Goal: Register for event/course

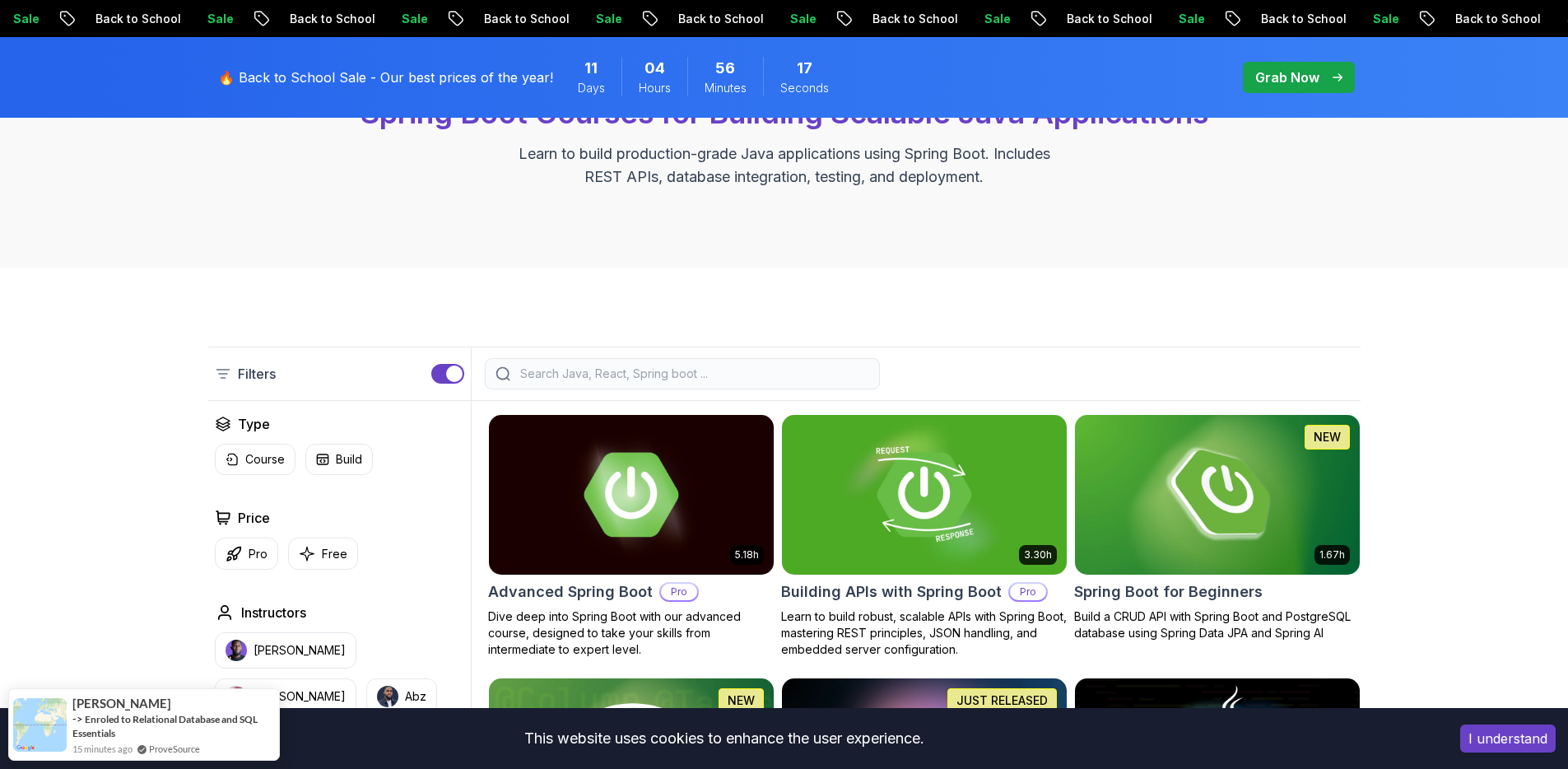
scroll to position [395, 0]
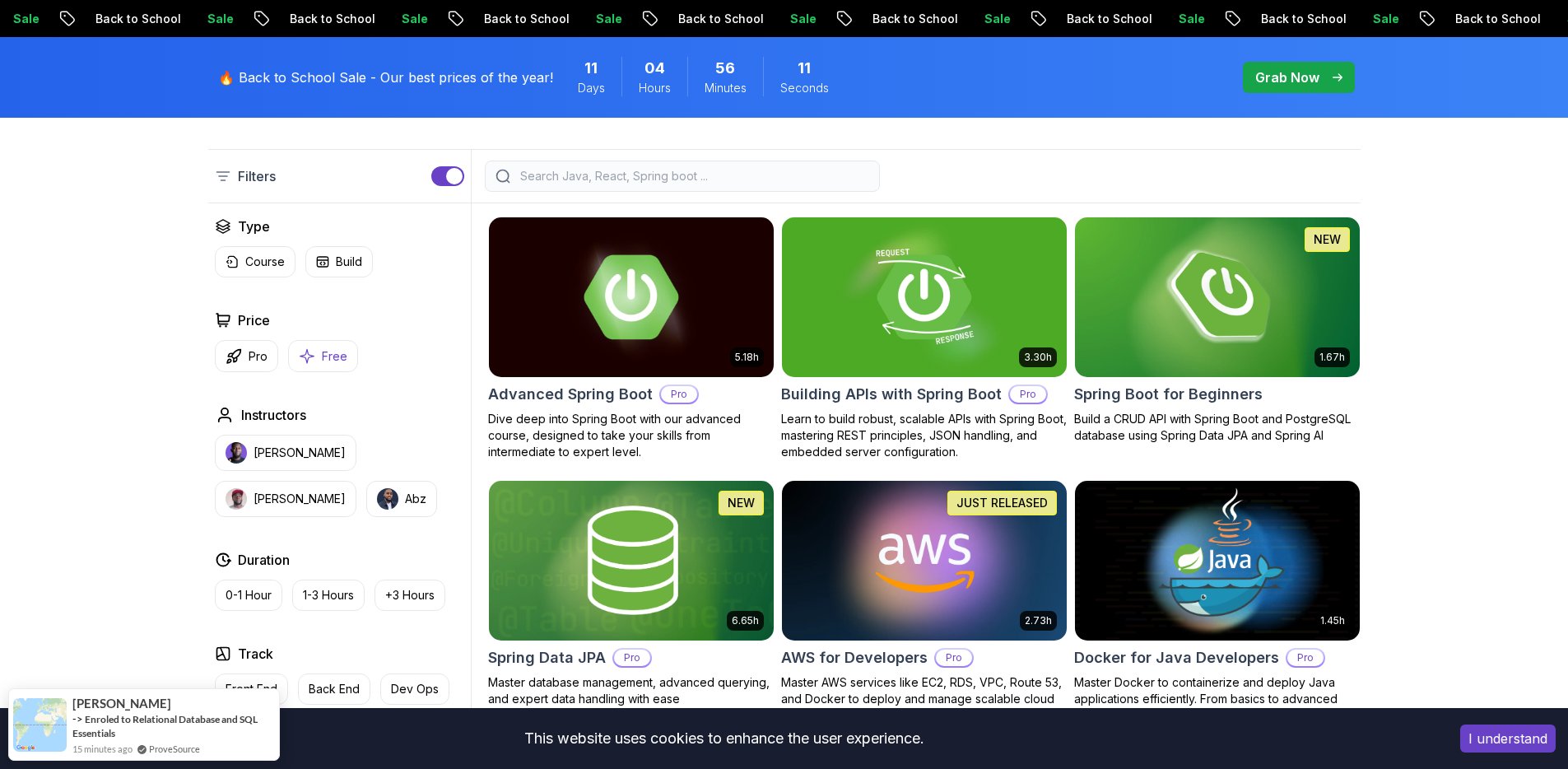
click at [310, 356] on icon "button" at bounding box center [306, 356] width 16 height 17
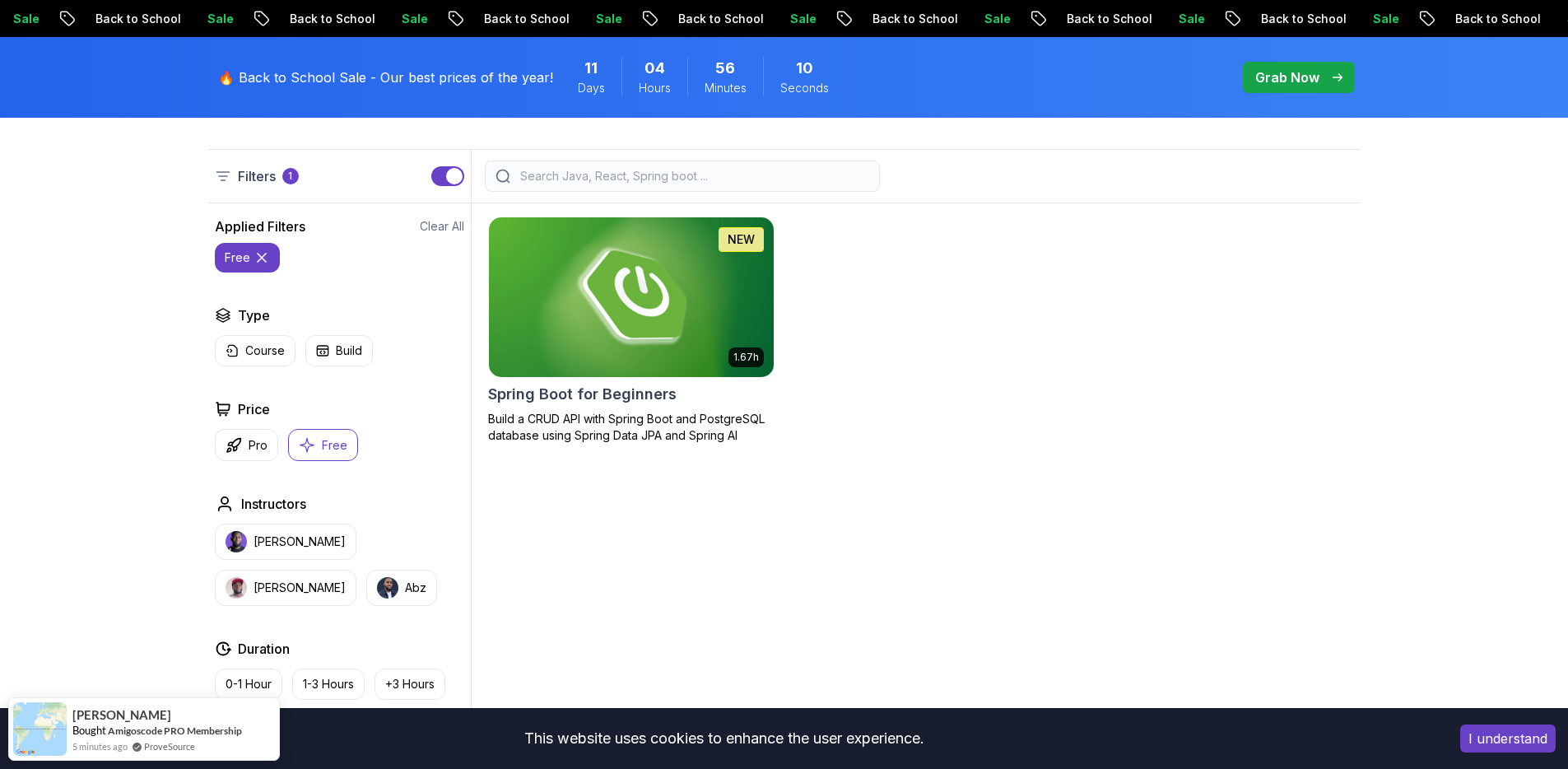
click at [581, 318] on img at bounding box center [631, 297] width 299 height 167
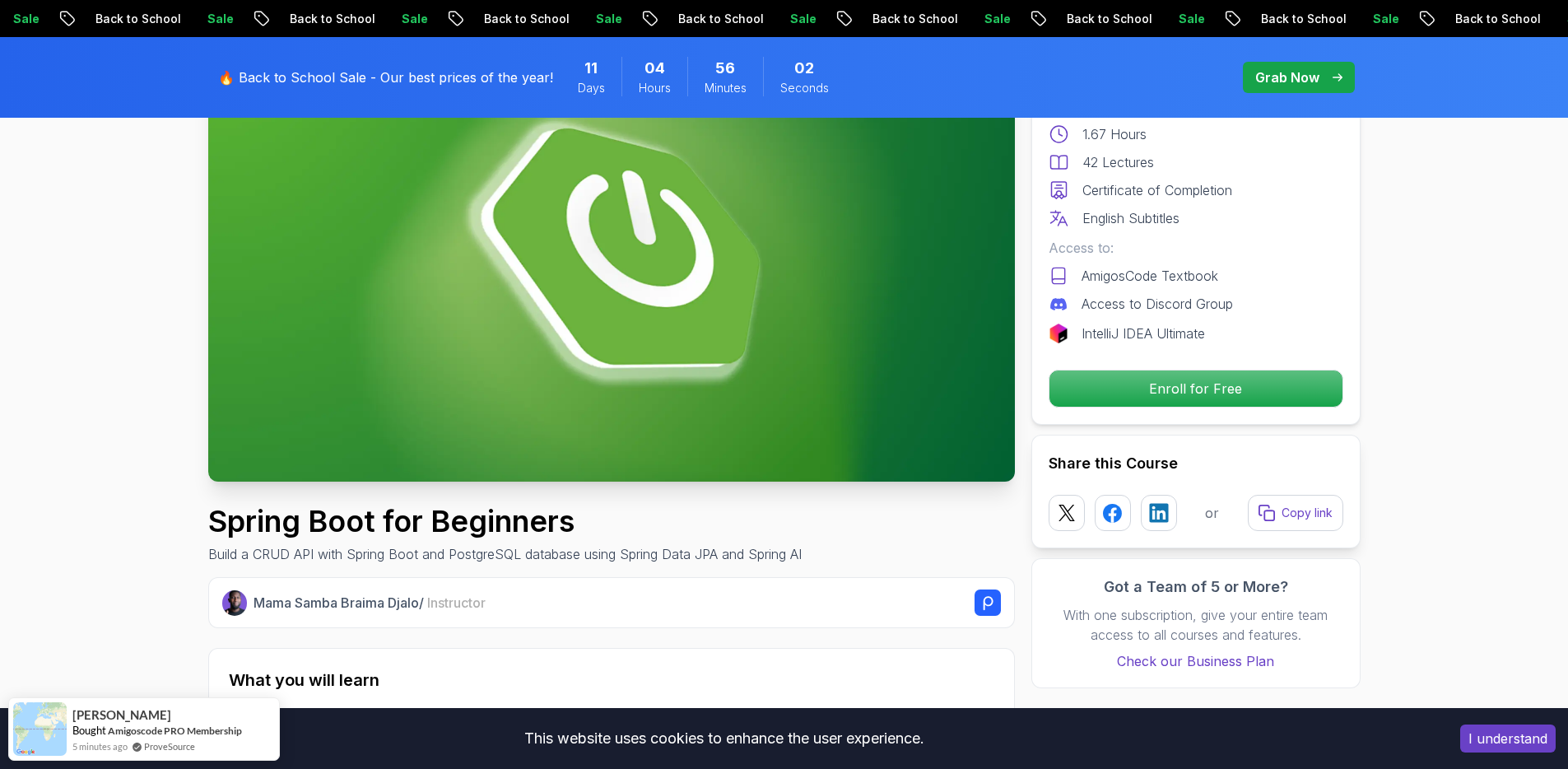
scroll to position [198, 0]
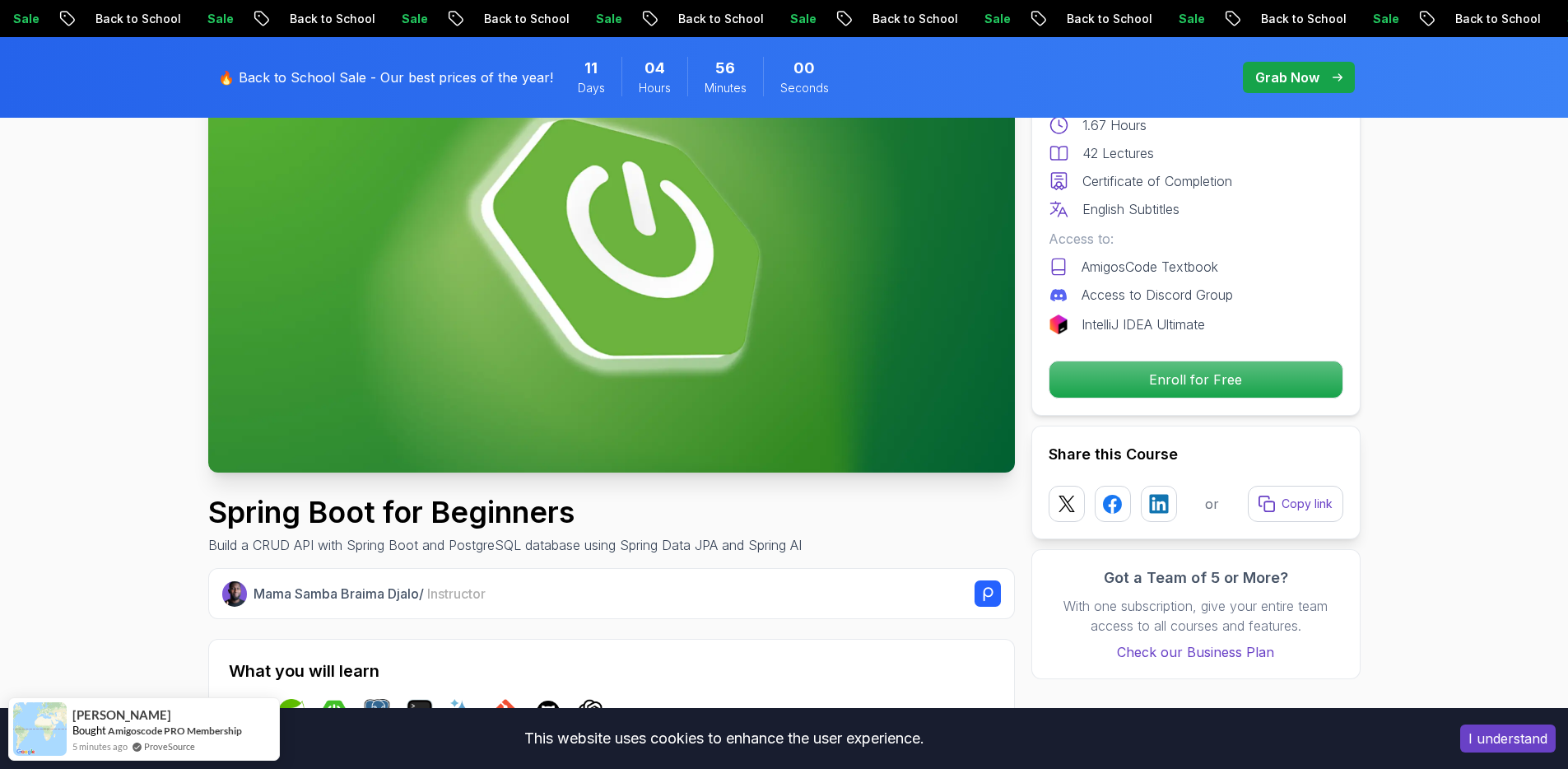
click at [1227, 387] on p "Enroll for Free" at bounding box center [1194, 380] width 278 height 35
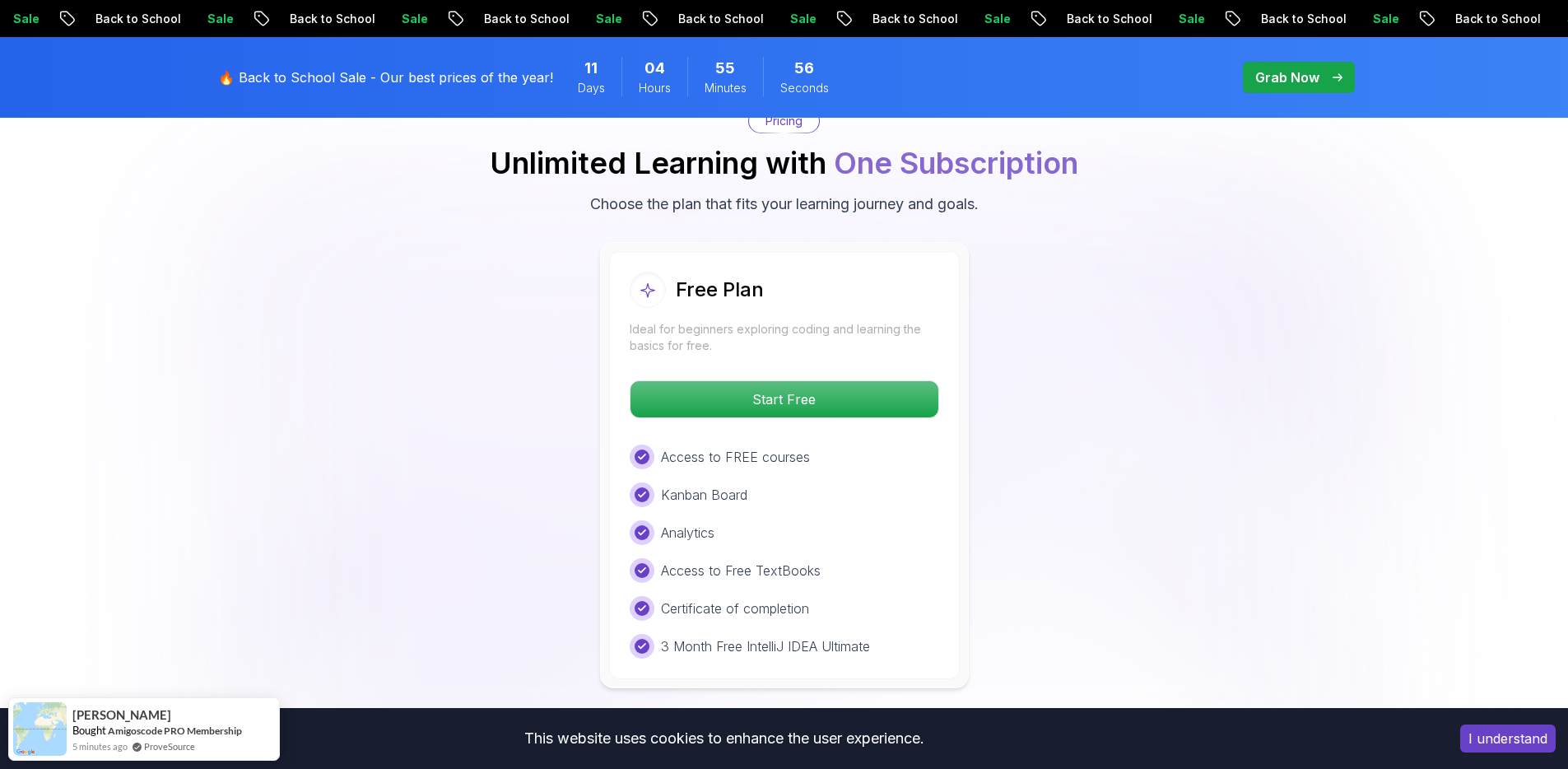
scroll to position [3350, 0]
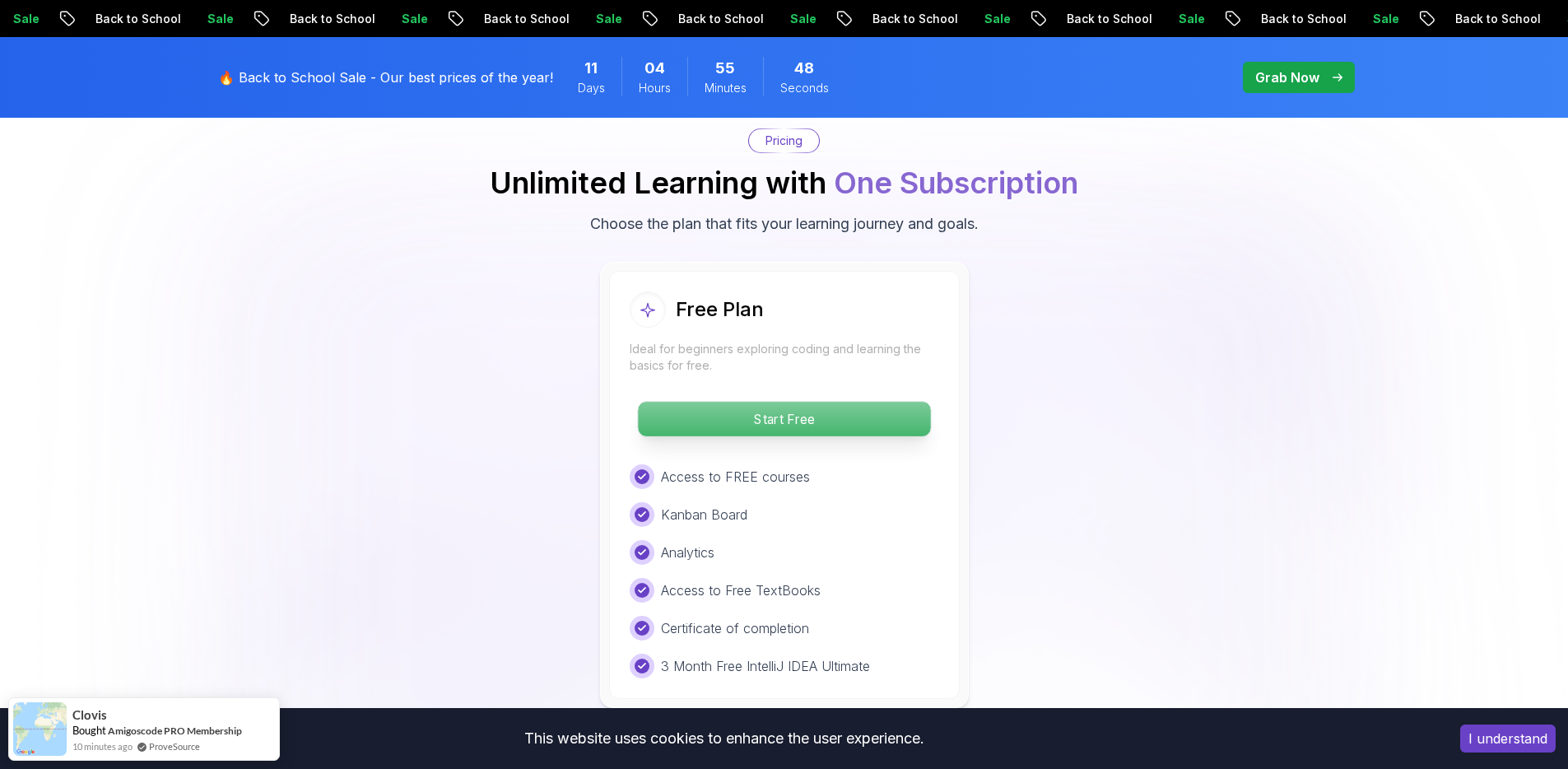
click at [789, 401] on p "Start Free" at bounding box center [784, 419] width 293 height 35
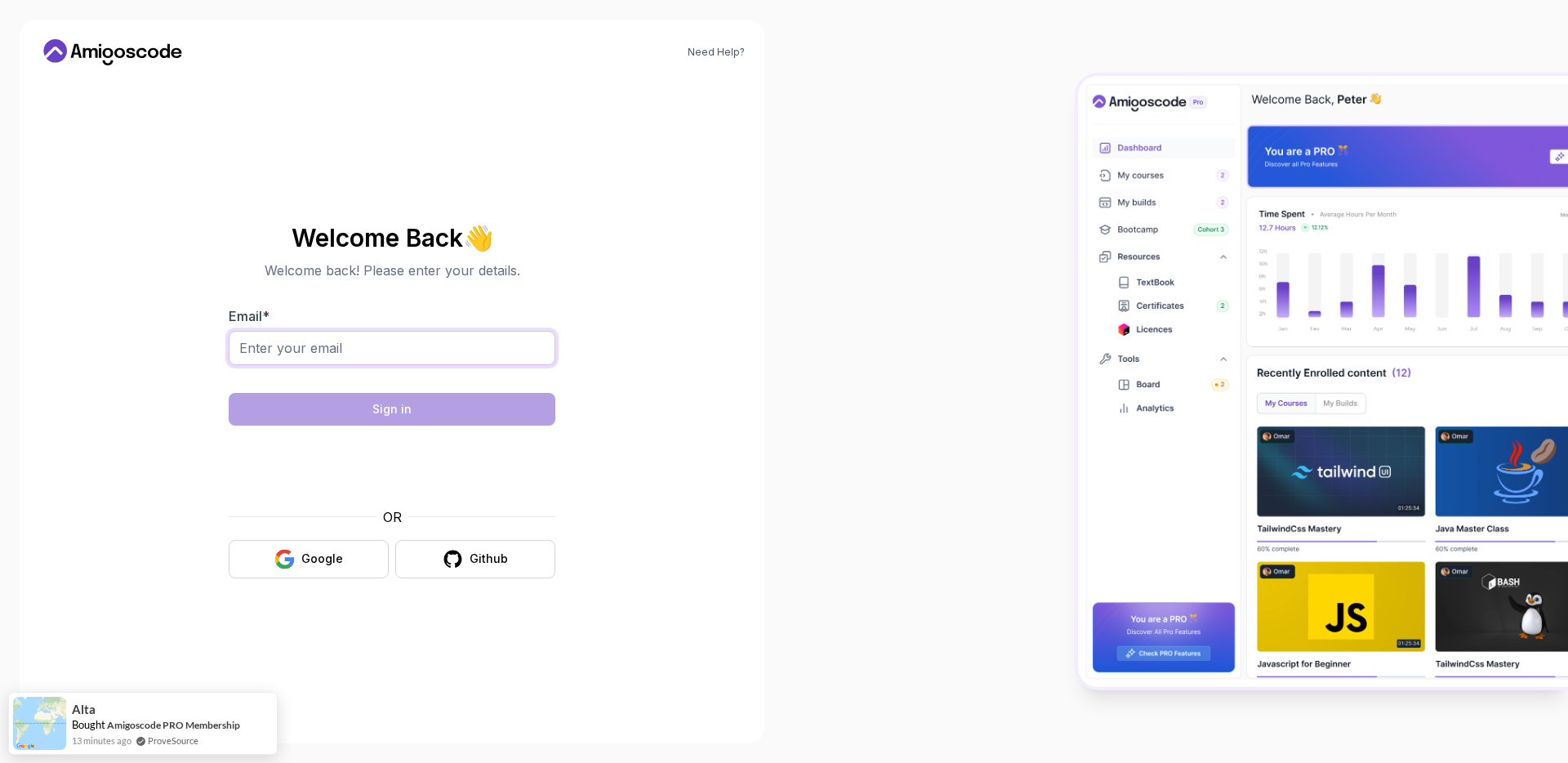
click at [435, 343] on input "Email *" at bounding box center [391, 348] width 326 height 34
click at [339, 562] on div "Google" at bounding box center [322, 558] width 42 height 16
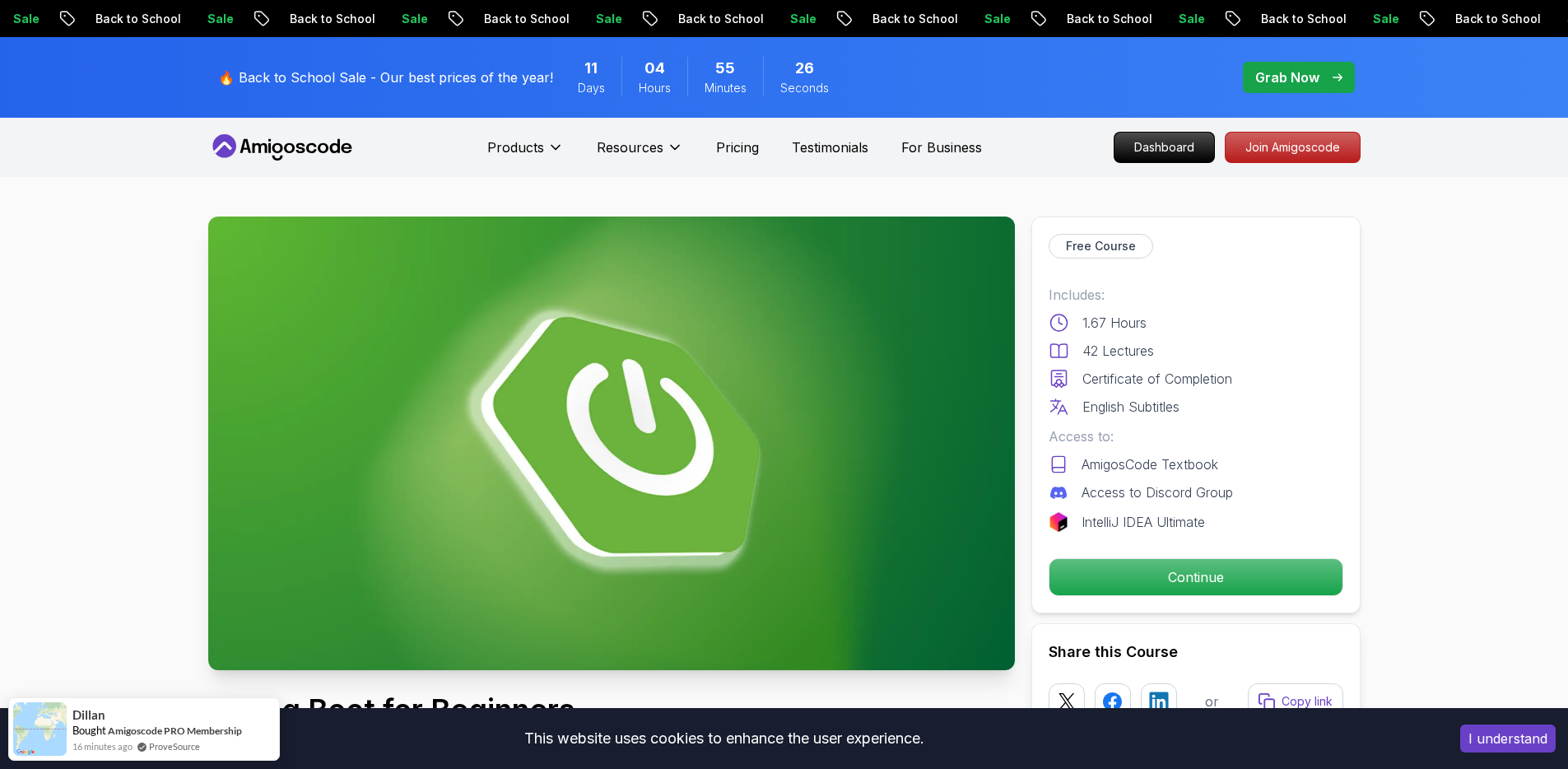
scroll to position [198, 0]
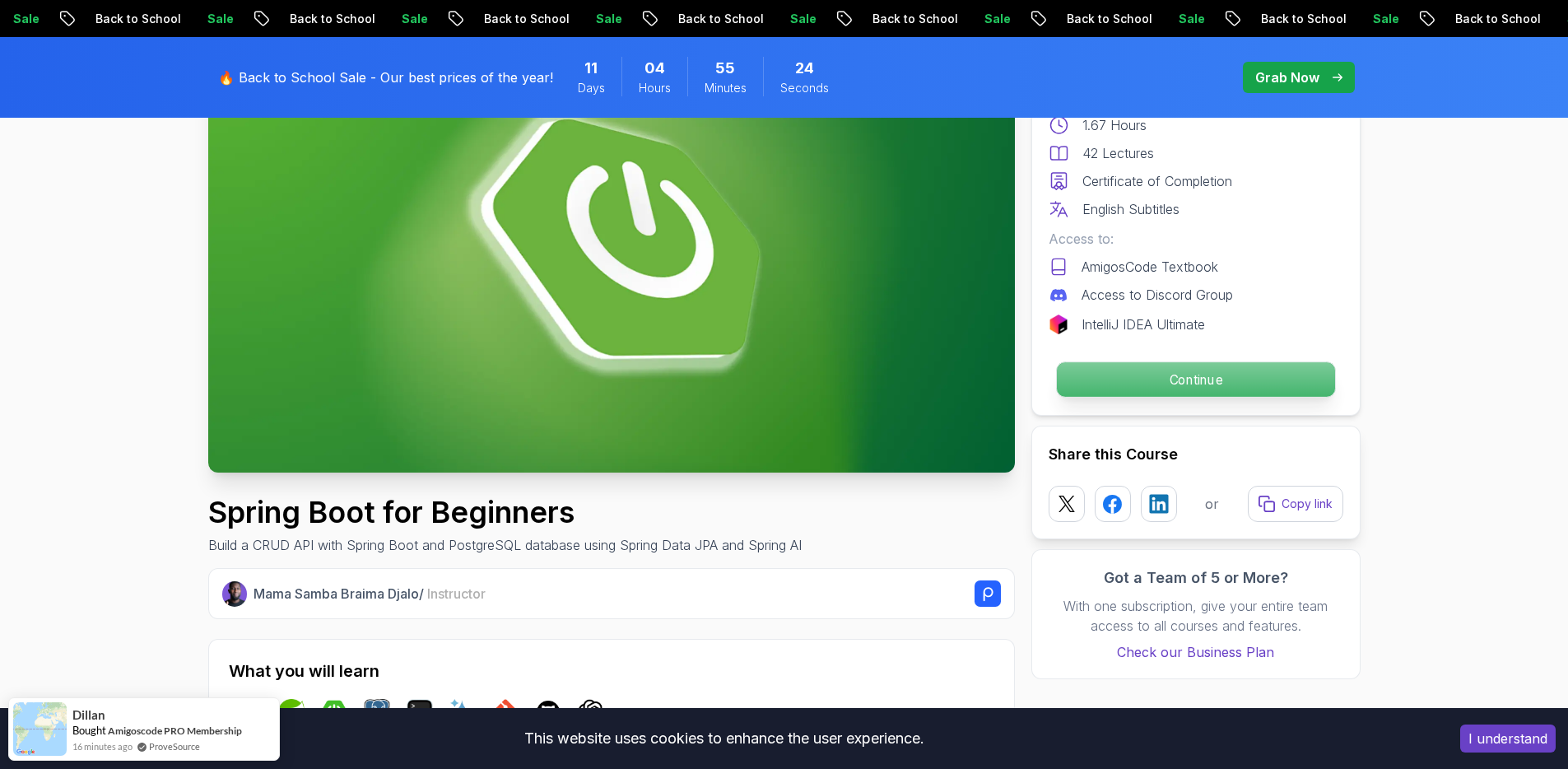
click at [1180, 381] on p "Continue" at bounding box center [1194, 380] width 278 height 35
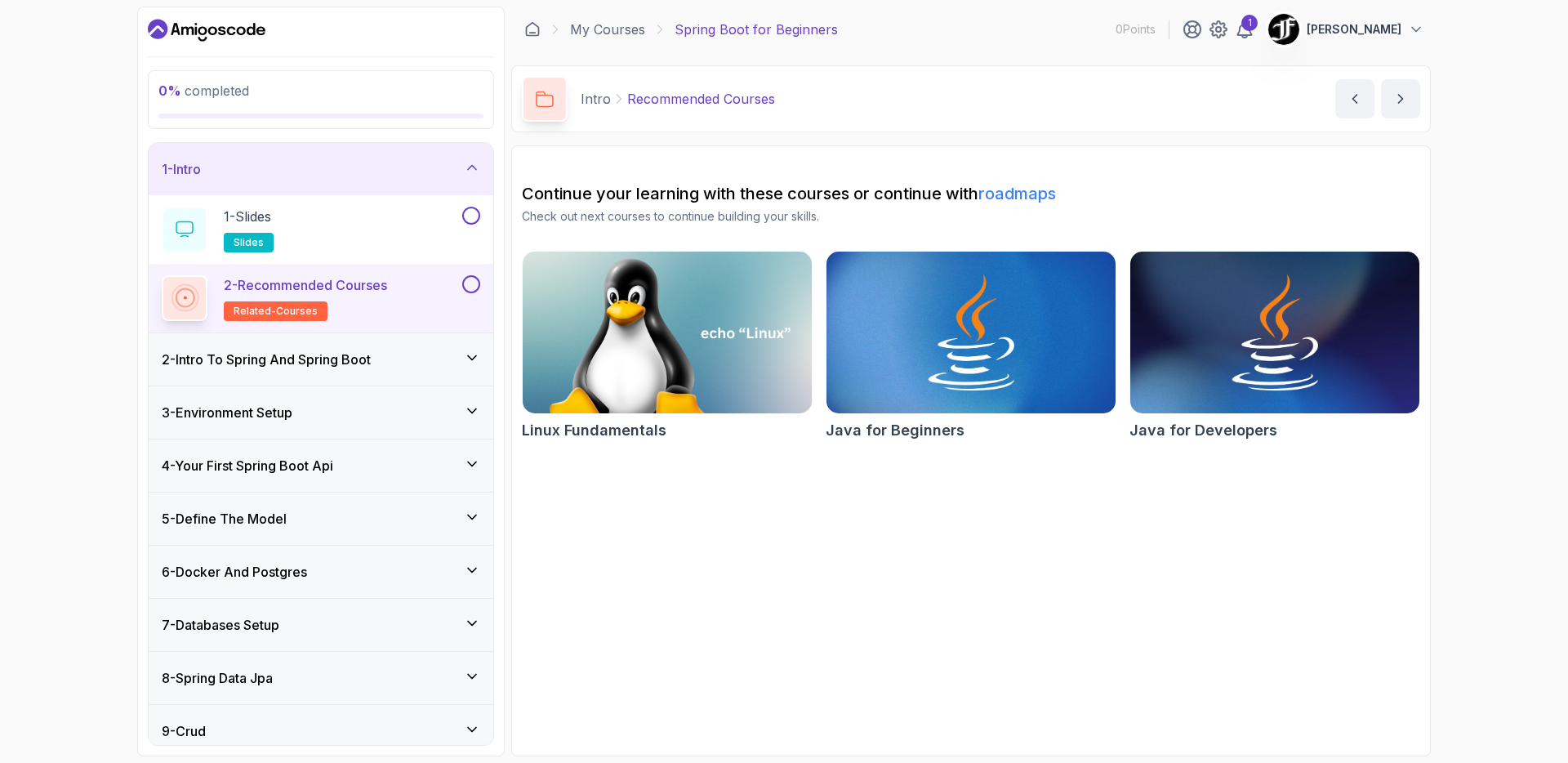
click at [371, 355] on h3 "2 - Intro To Spring And Spring Boot" at bounding box center [266, 359] width 209 height 20
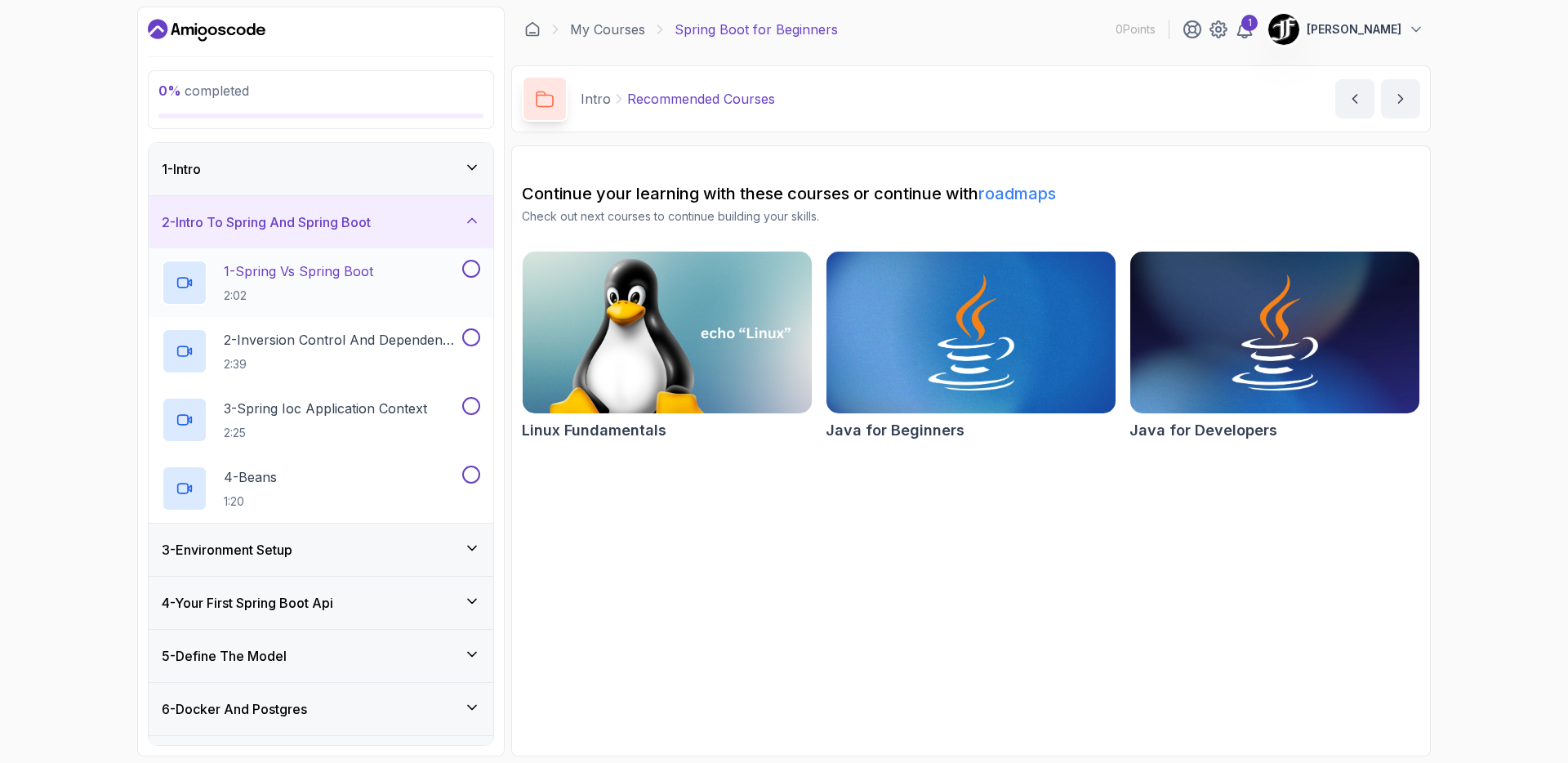
click at [358, 271] on p "1 - Spring Vs Spring Boot" at bounding box center [298, 271] width 150 height 20
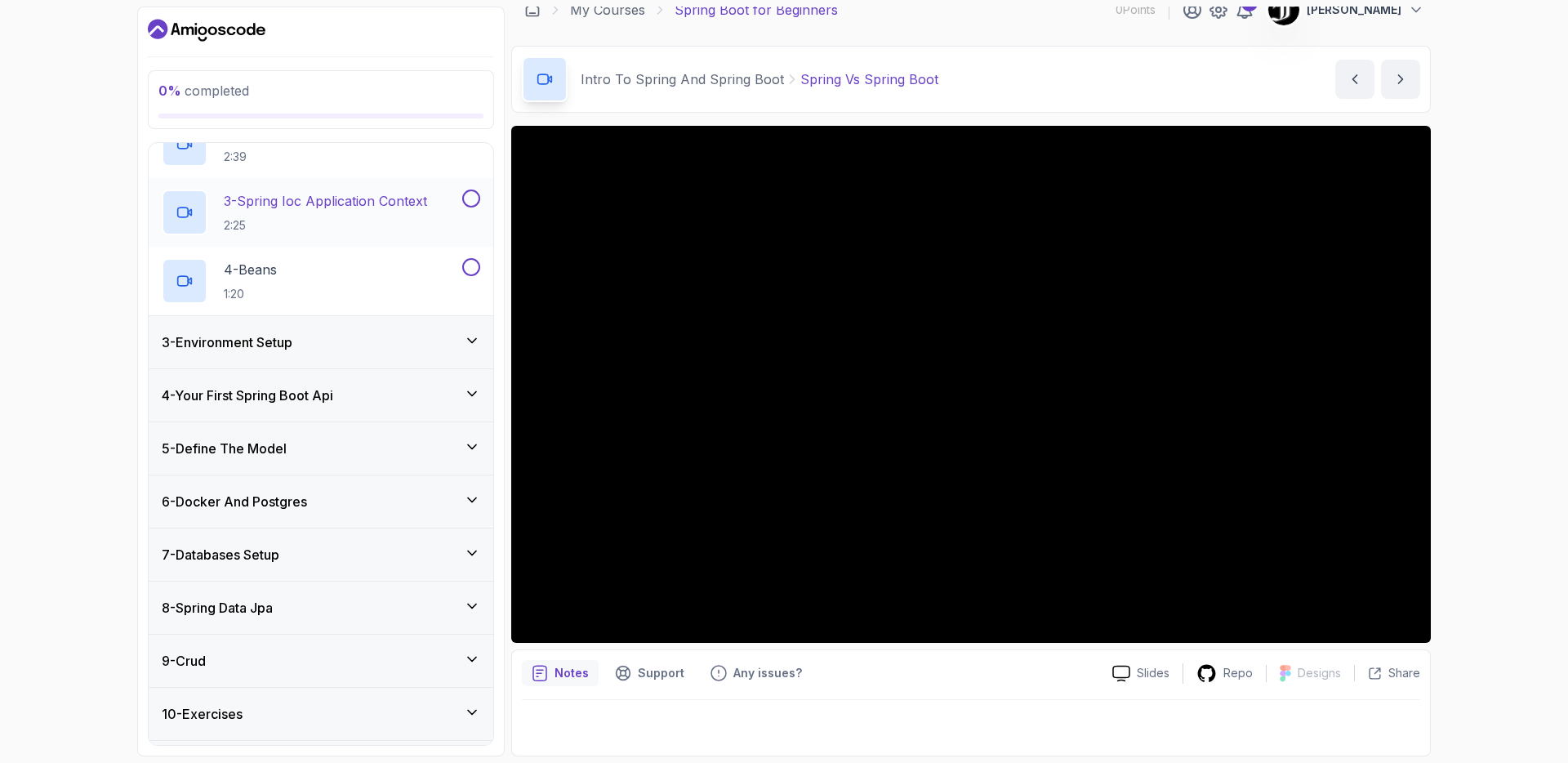
scroll to position [308, 0]
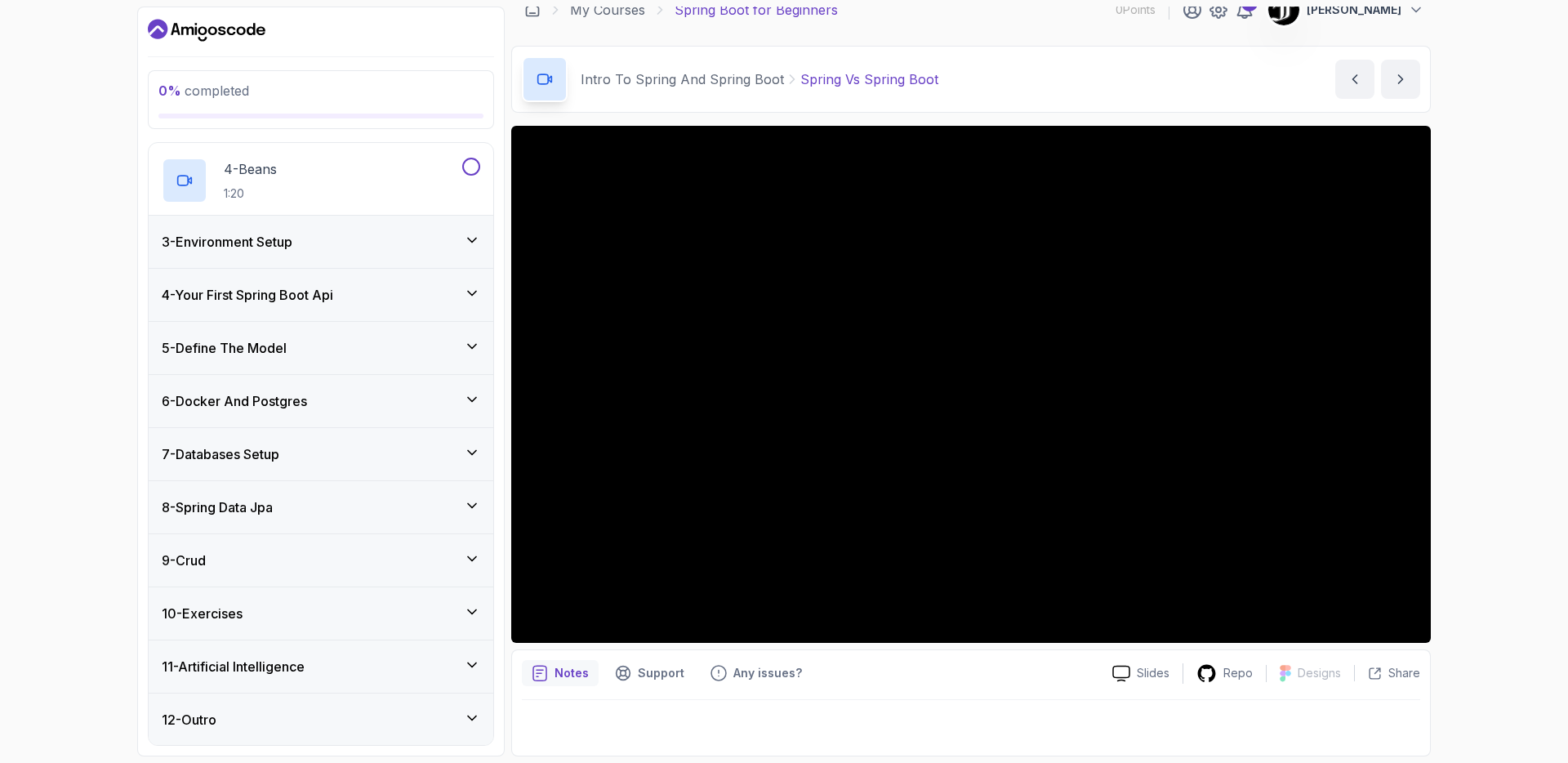
click at [1485, 450] on div "0 % completed 1 - Intro 2 - Intro To Spring And Spring Boot 1 - Spring Vs Sprin…" at bounding box center [784, 381] width 1568 height 763
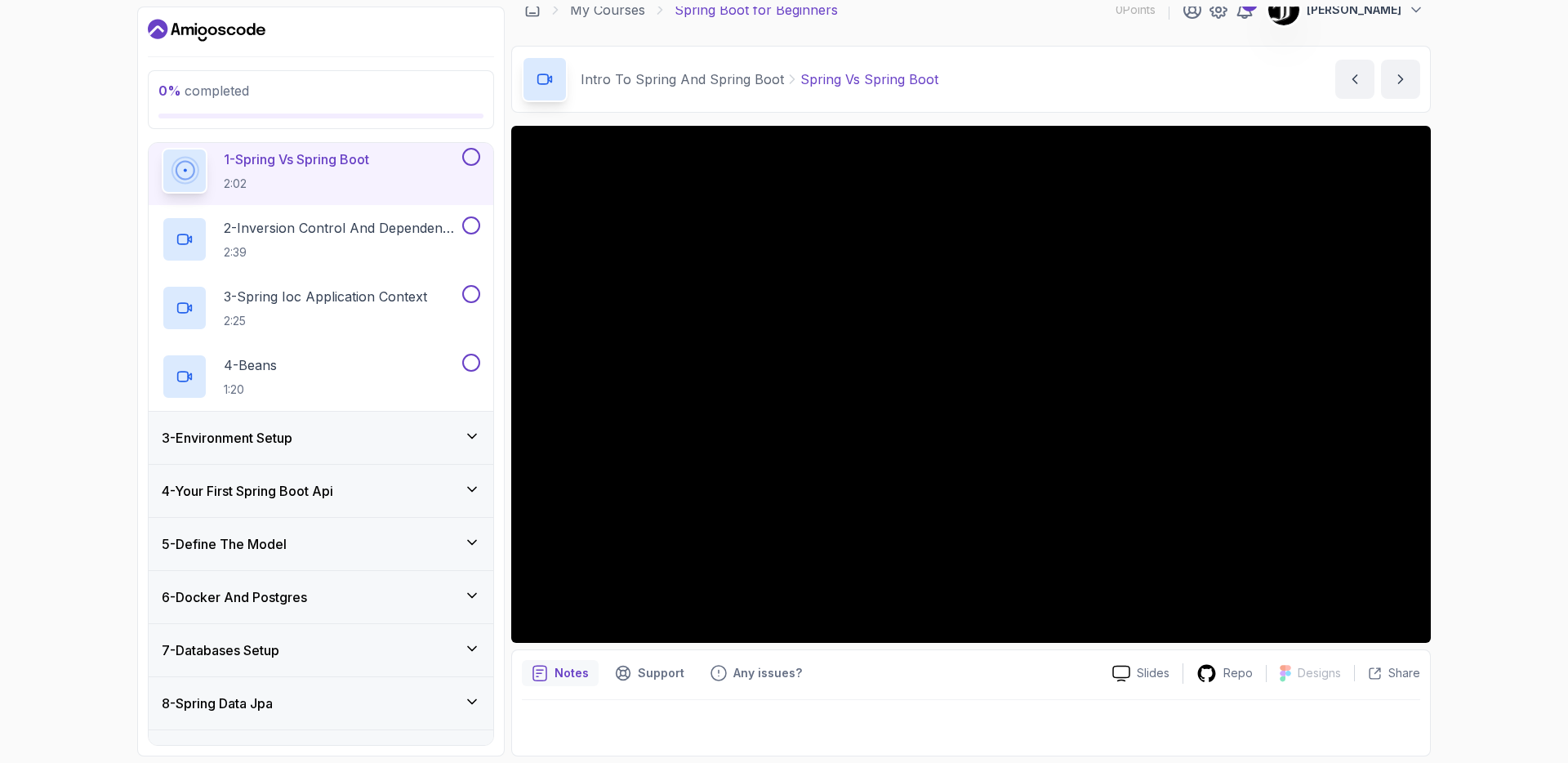
scroll to position [0, 0]
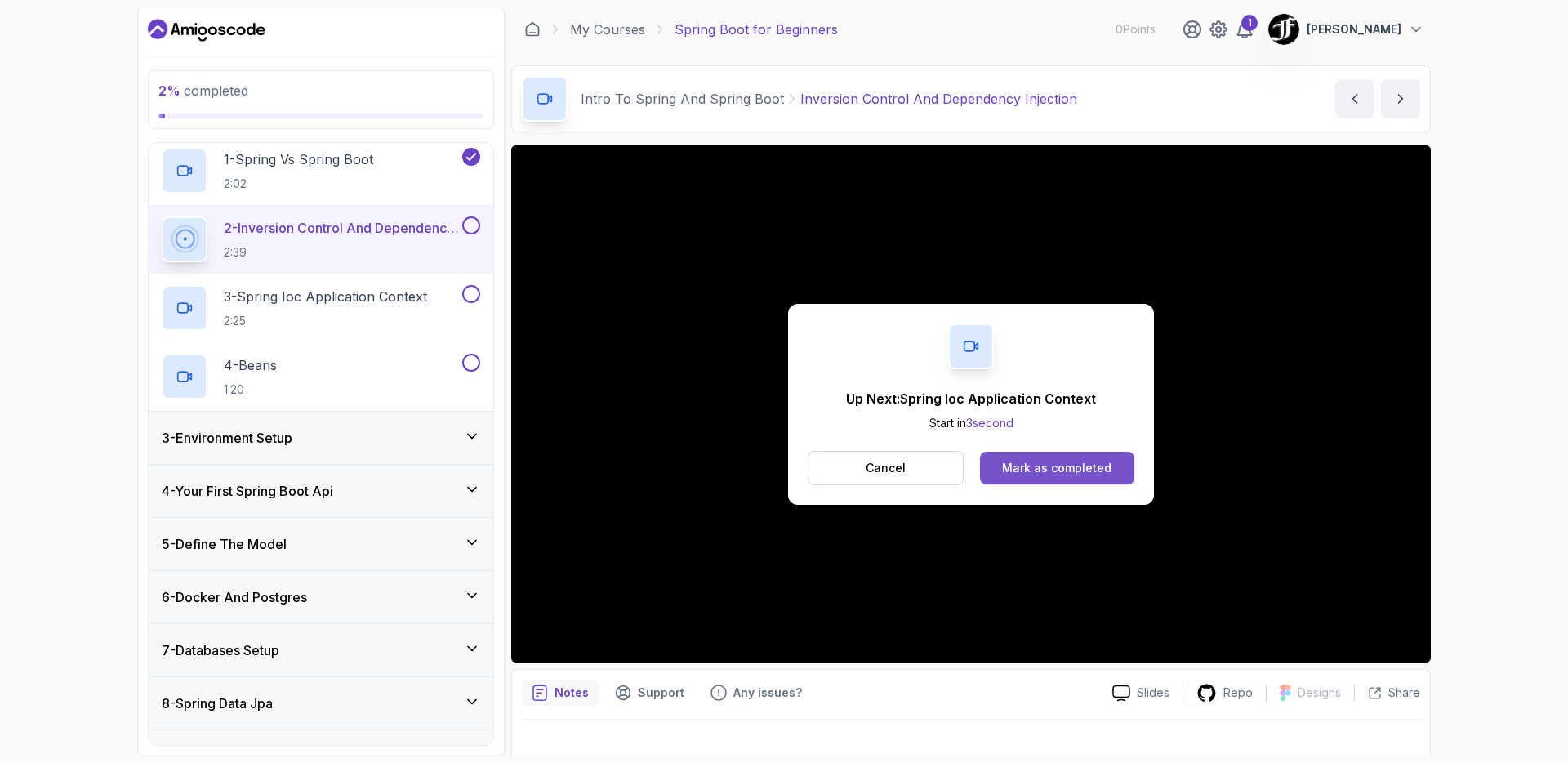
click at [1017, 461] on div "Mark as completed" at bounding box center [1057, 468] width 110 height 16
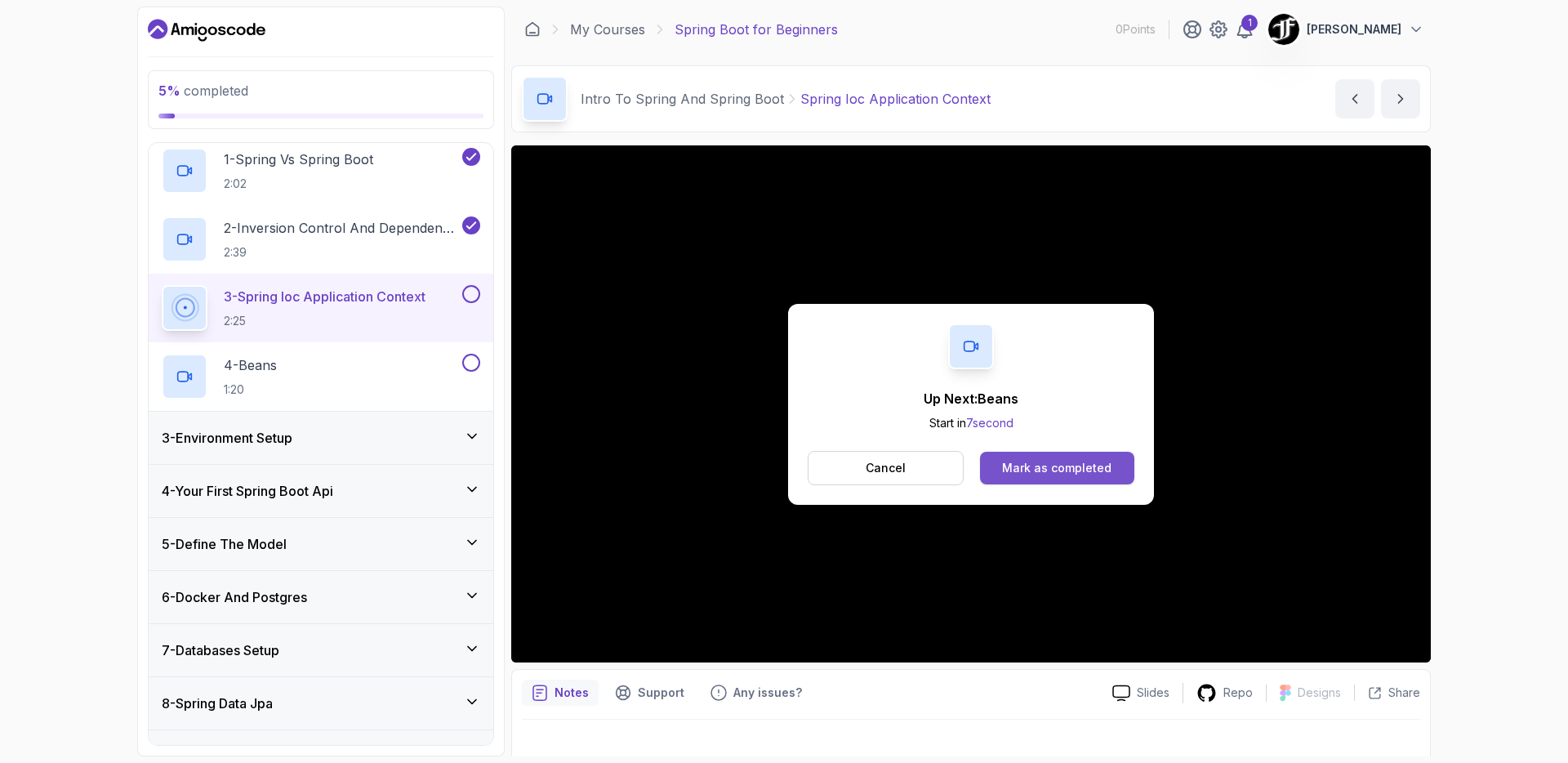
click at [1035, 478] on button "Mark as completed" at bounding box center [1057, 468] width 154 height 33
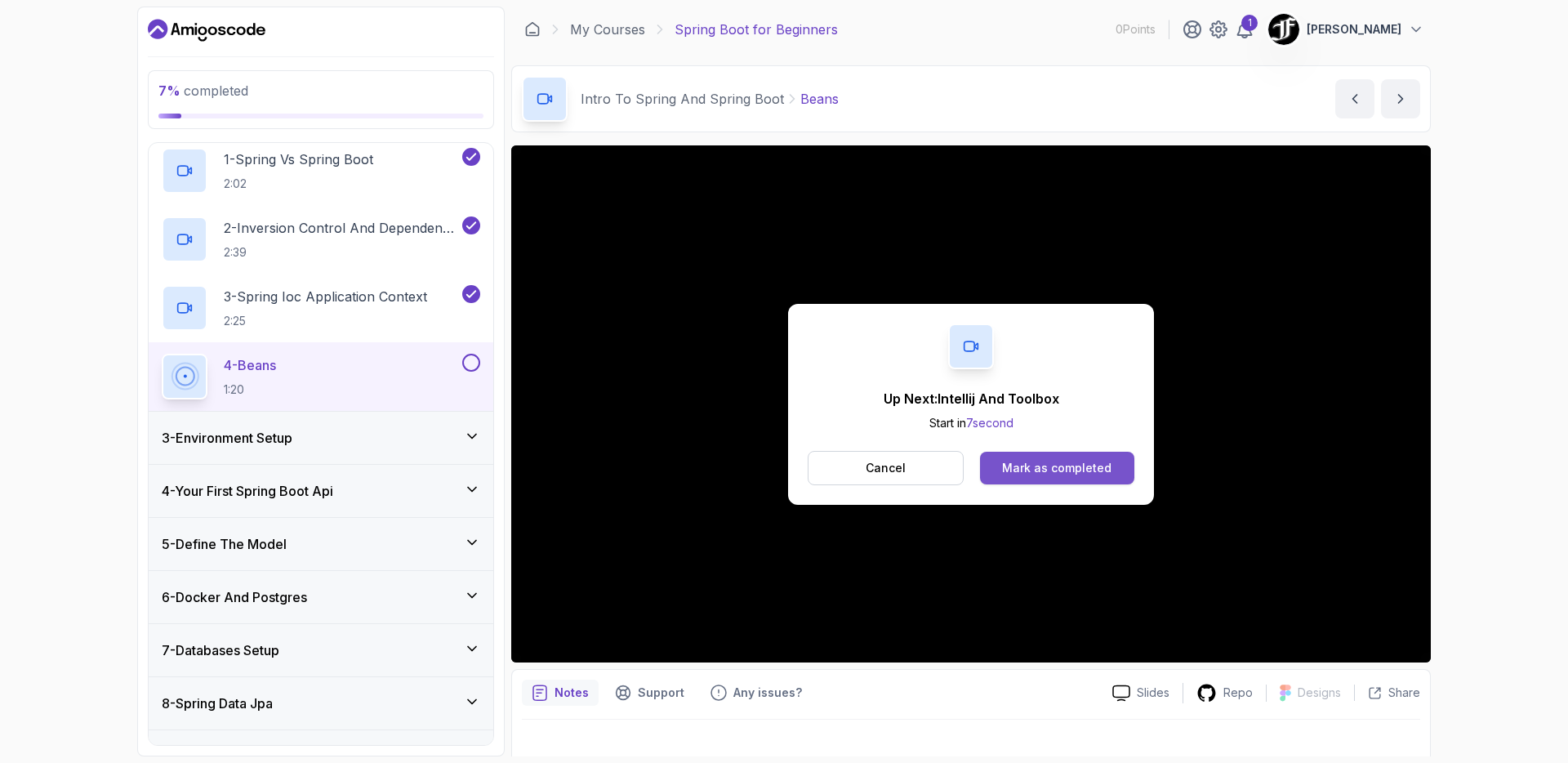
click at [1034, 474] on div "Mark as completed" at bounding box center [1057, 468] width 110 height 16
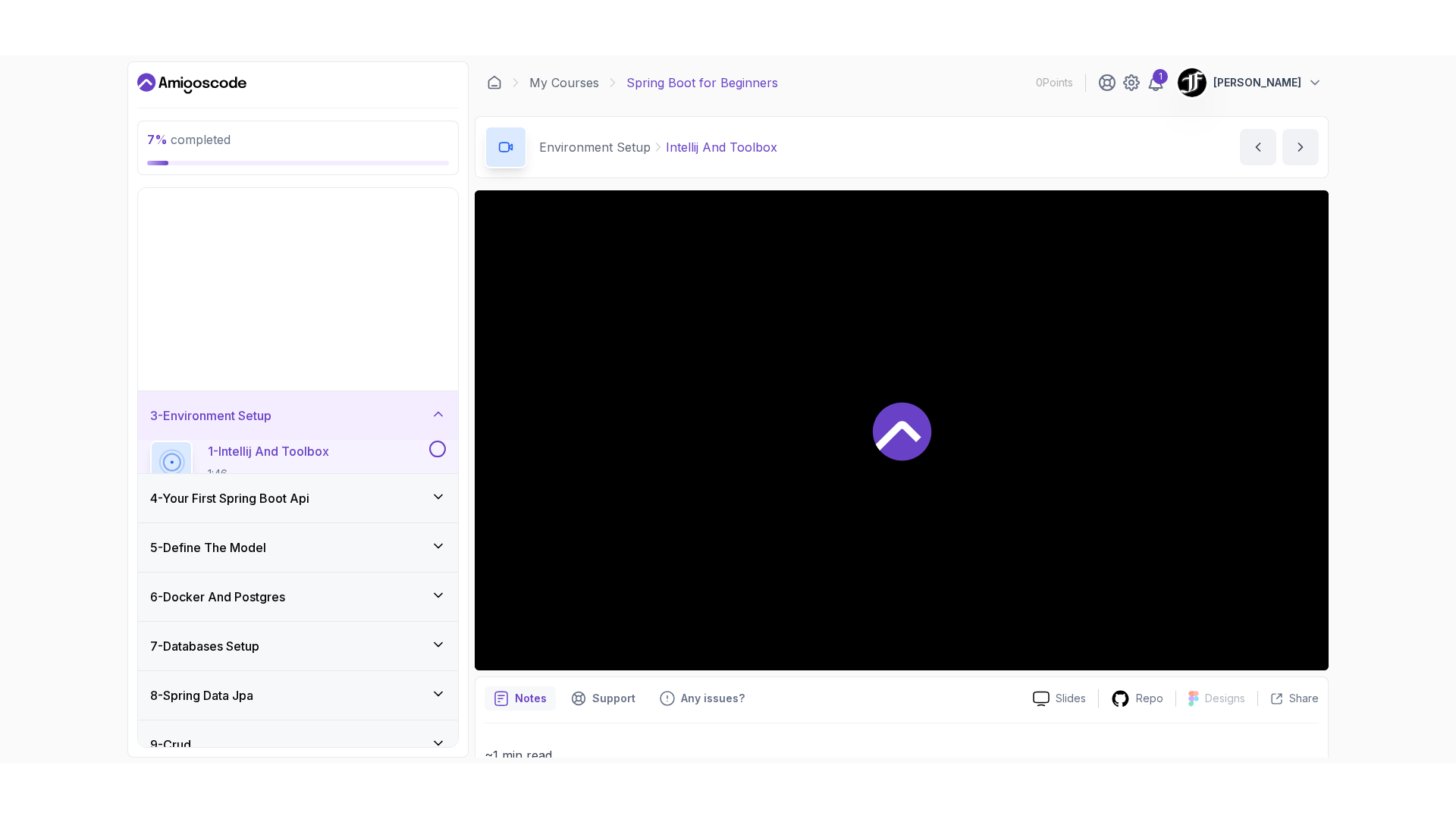
scroll to position [32, 0]
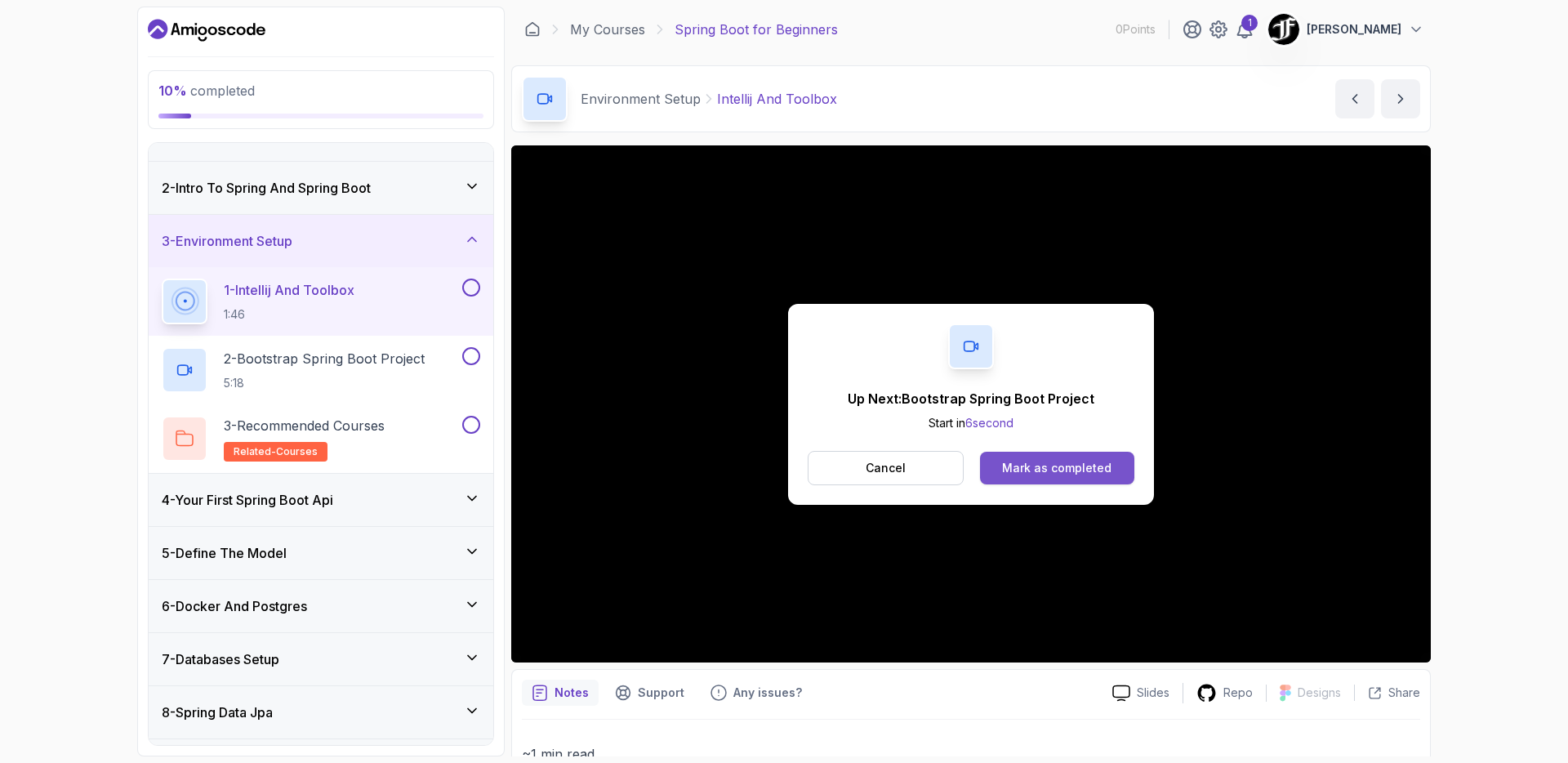
click at [1029, 458] on button "Mark as completed" at bounding box center [1057, 468] width 154 height 33
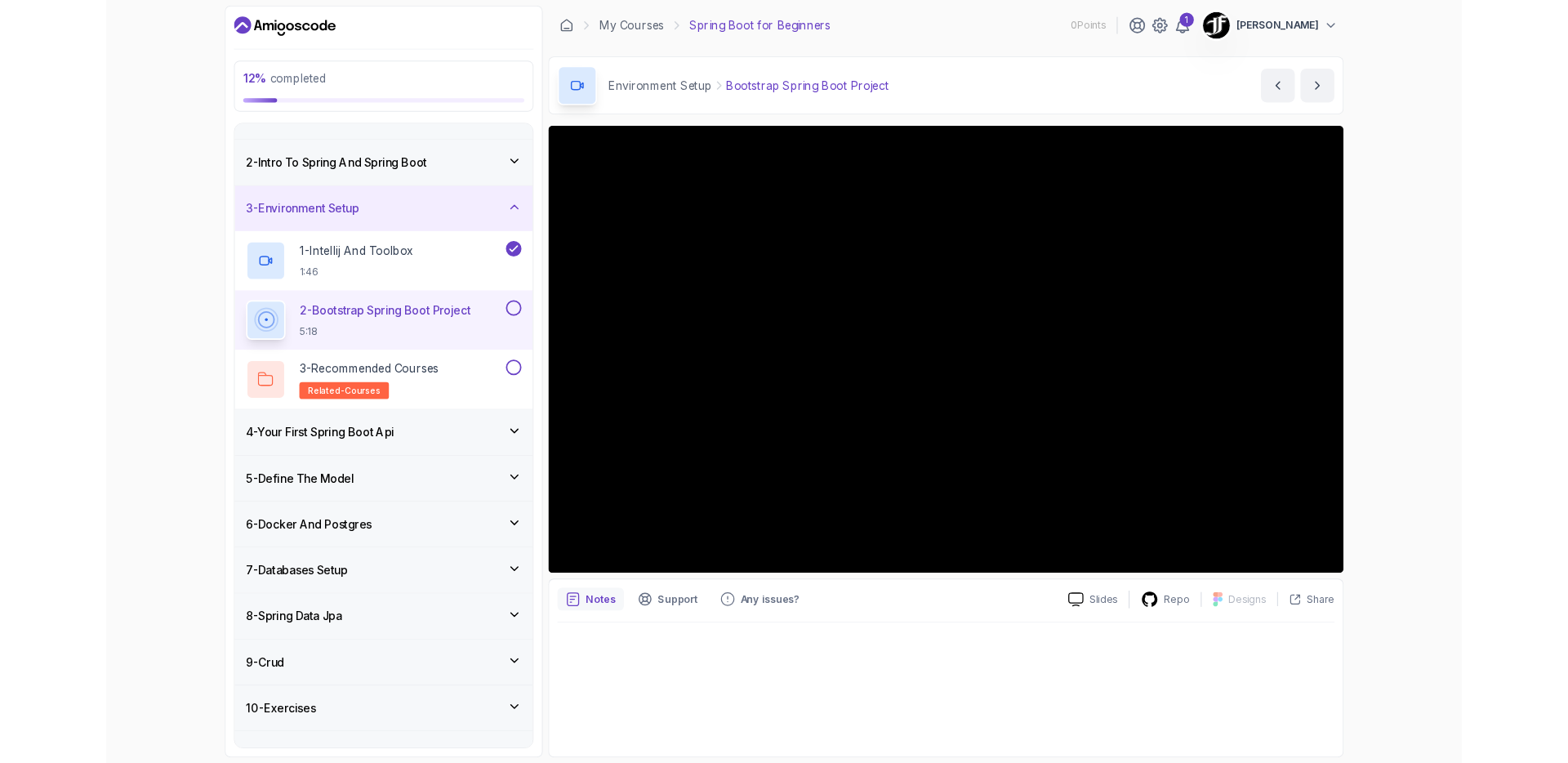
scroll to position [34, 0]
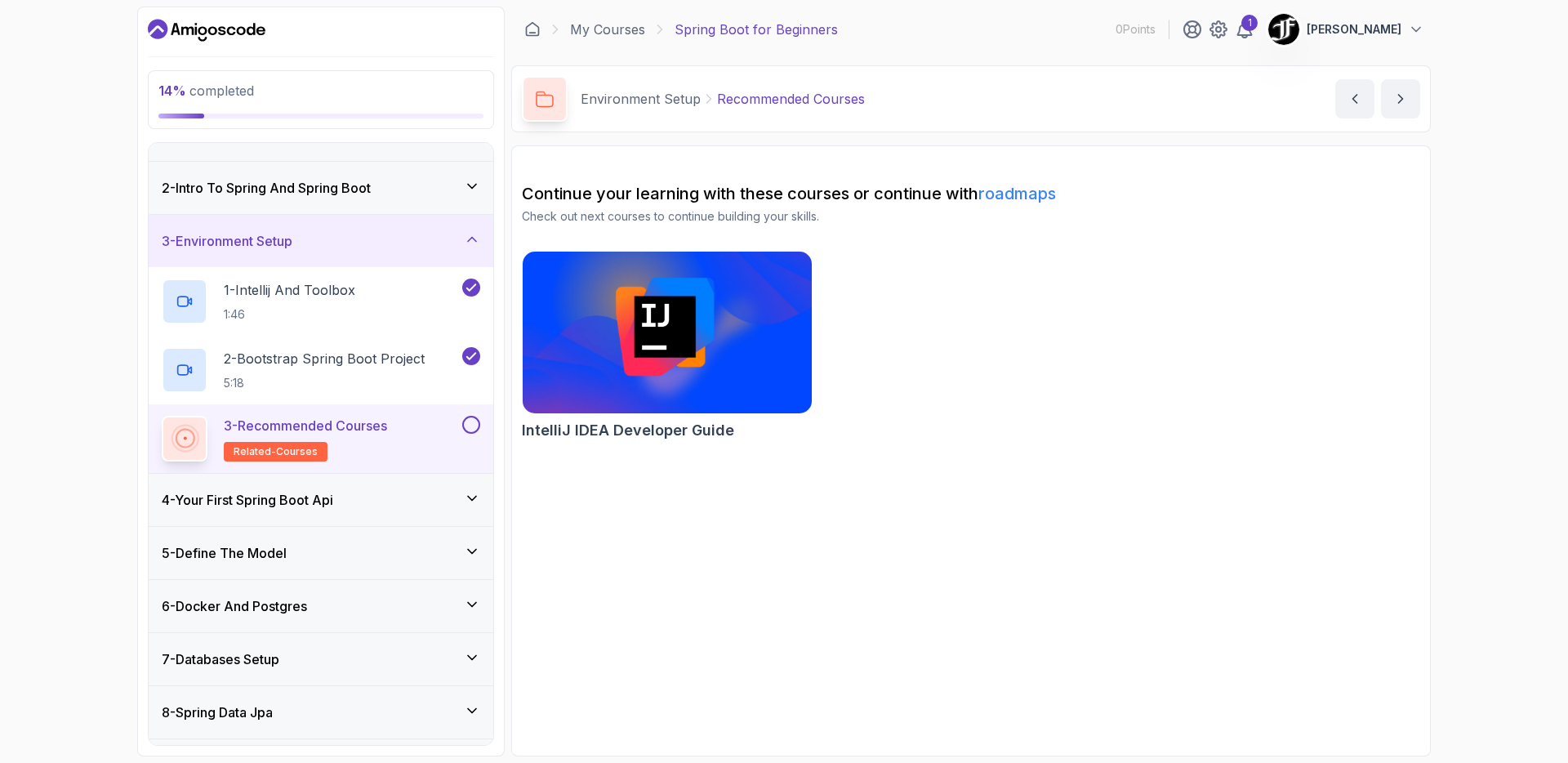
click at [385, 502] on div "4 - Your First Spring Boot Api" at bounding box center [321, 499] width 319 height 20
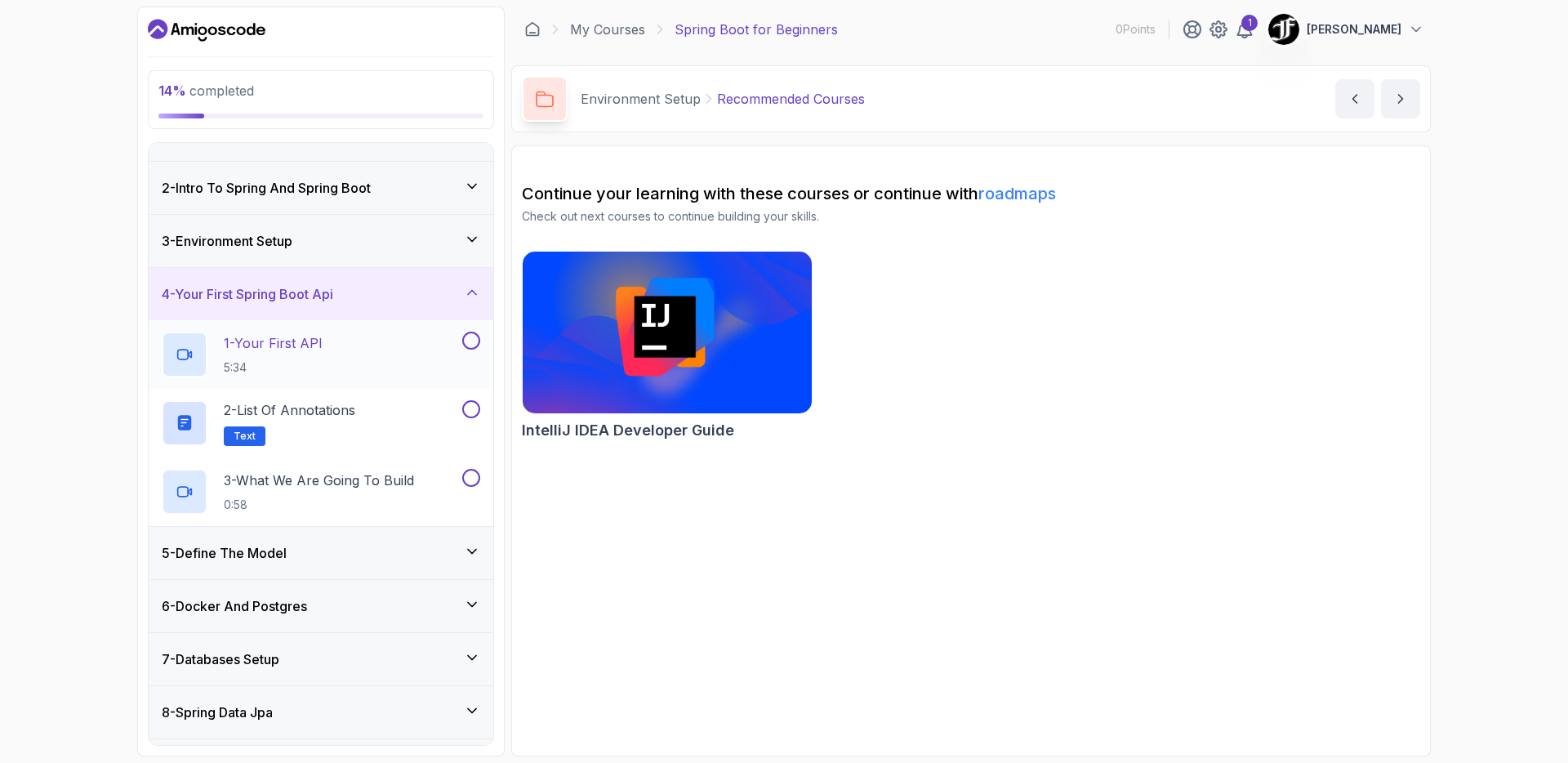
click at [319, 353] on h2 "1 - Your First API 5:34" at bounding box center [272, 355] width 98 height 43
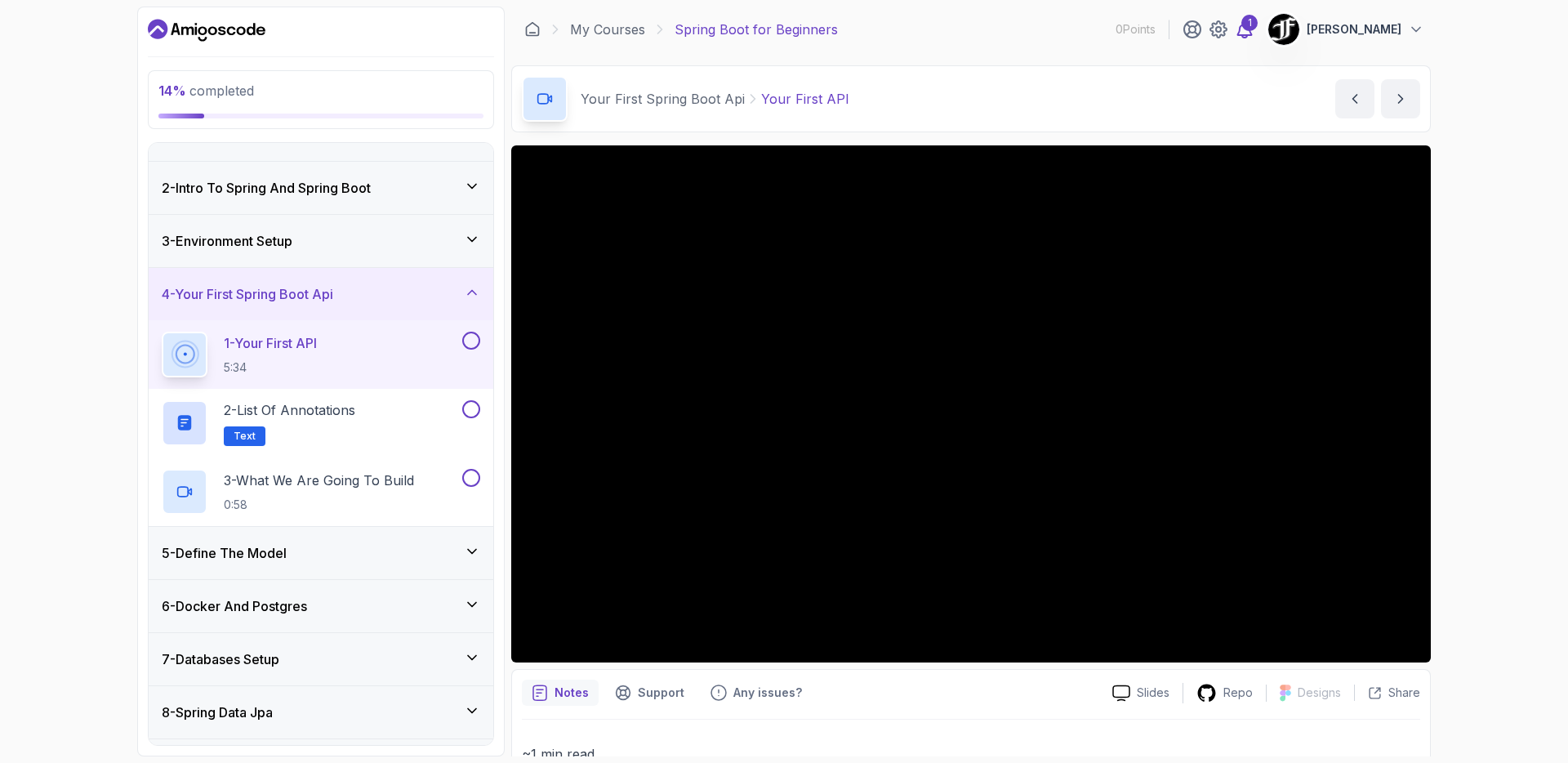
click at [1258, 28] on div "1" at bounding box center [1249, 22] width 16 height 16
